Goal: Information Seeking & Learning: Learn about a topic

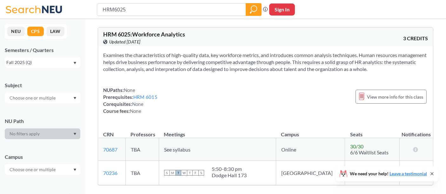
click at [47, 62] on div "Fall 2025 (Q)" at bounding box center [39, 62] width 66 height 7
click at [38, 109] on span "Spring 2025 (Q)" at bounding box center [24, 111] width 32 height 7
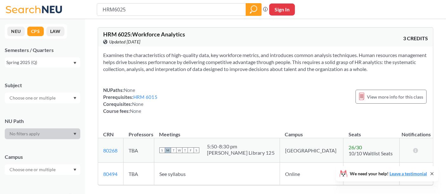
click at [41, 67] on div "Spring 2025 (Q)" at bounding box center [43, 62] width 76 height 10
click at [32, 100] on span "Spring 2025 (S)" at bounding box center [23, 98] width 31 height 7
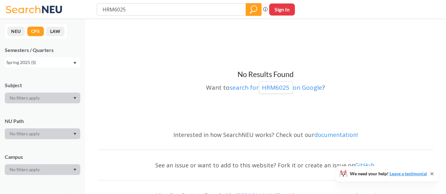
click at [38, 63] on div "Spring 2025 (S)" at bounding box center [39, 62] width 66 height 7
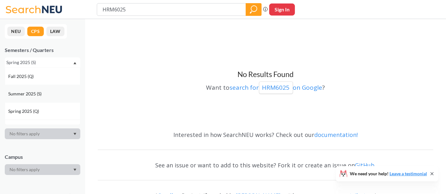
scroll to position [14, 0]
click at [35, 101] on div "Spring 2025 (Q)" at bounding box center [43, 96] width 76 height 17
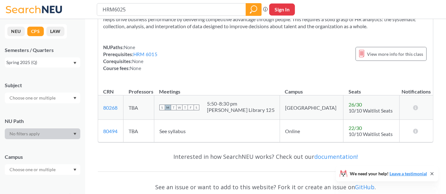
scroll to position [44, 0]
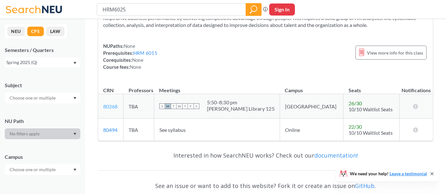
click at [111, 104] on link "80268" at bounding box center [110, 107] width 14 height 6
click at [51, 58] on div "Spring 2025 (Q)" at bounding box center [43, 62] width 76 height 10
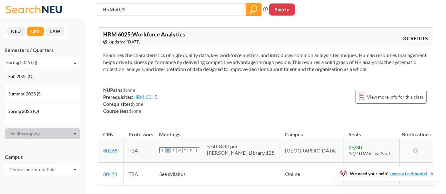
click at [41, 73] on div "Fall 2025 (Q)" at bounding box center [44, 76] width 72 height 7
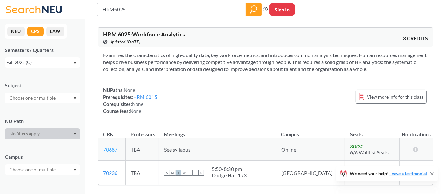
click at [111, 147] on link "70687" at bounding box center [110, 150] width 14 height 6
click at [211, 86] on div "Examines the characteristics of high-quality data, key workforce metrics, and i…" at bounding box center [265, 86] width 335 height 78
